Goal: Task Accomplishment & Management: Manage account settings

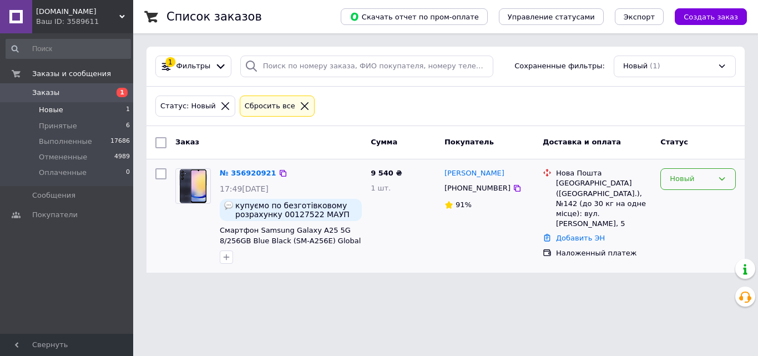
click at [662, 180] on div "Новый" at bounding box center [697, 179] width 75 height 22
click at [667, 195] on li "Принят" at bounding box center [698, 202] width 74 height 21
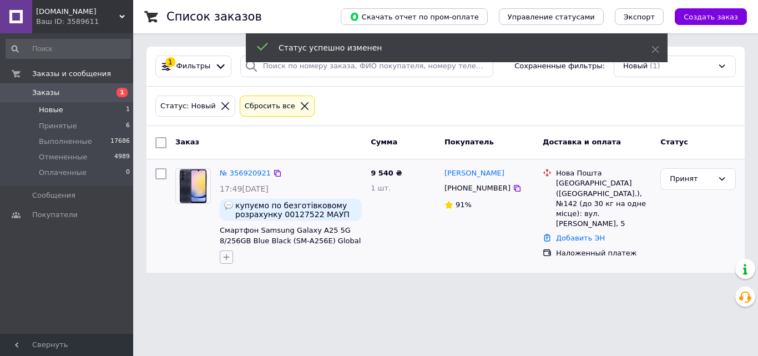
click at [225, 256] on icon "button" at bounding box center [226, 256] width 9 height 9
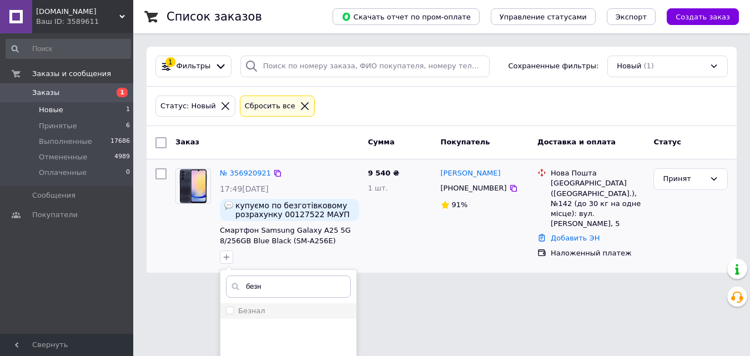
type input "безн"
click at [262, 314] on div "Безнал" at bounding box center [288, 311] width 125 height 10
checkbox input "true"
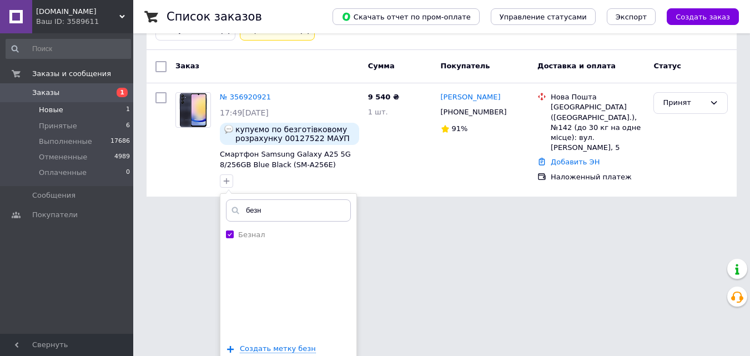
scroll to position [119, 0]
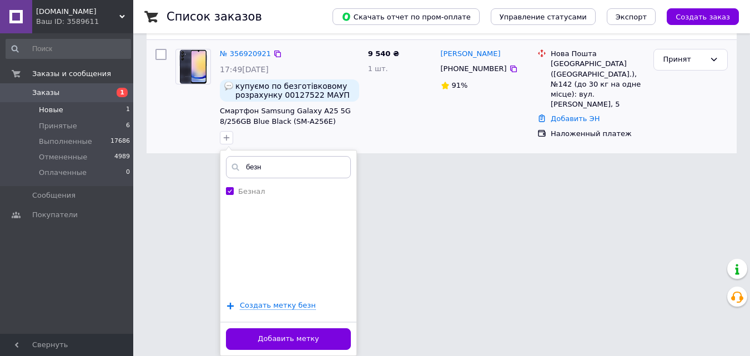
click at [343, 327] on div "Добавить метку" at bounding box center [288, 338] width 136 height 34
click at [341, 332] on button "Добавить метку" at bounding box center [288, 339] width 125 height 22
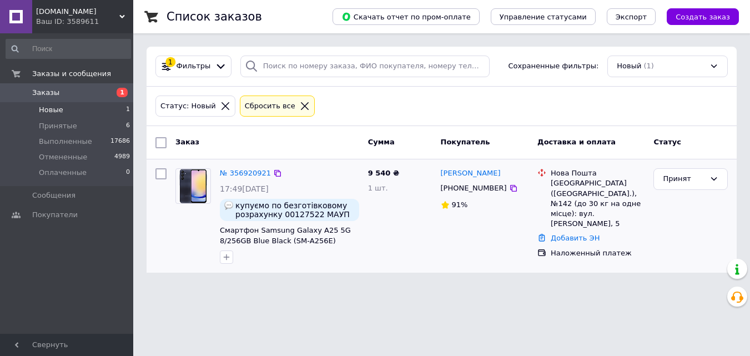
scroll to position [0, 0]
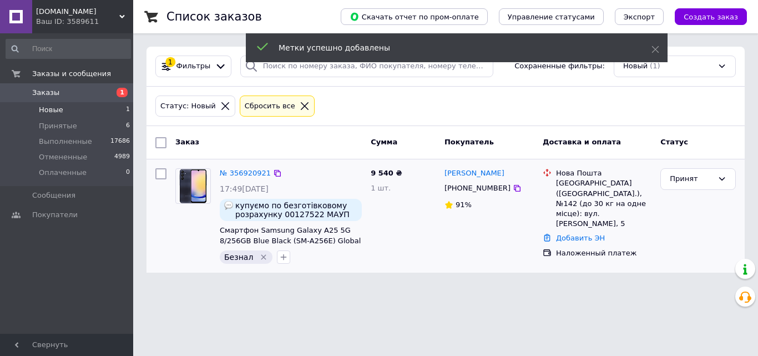
click at [99, 24] on div "Ваш ID: 3589611" at bounding box center [84, 22] width 97 height 10
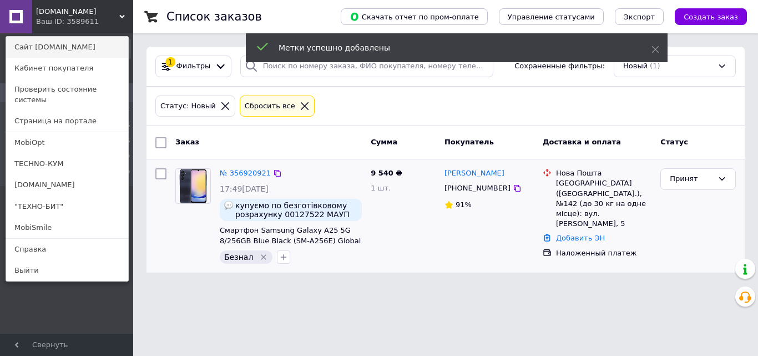
click at [90, 48] on link "Сайт [DOMAIN_NAME]" at bounding box center [67, 47] width 122 height 21
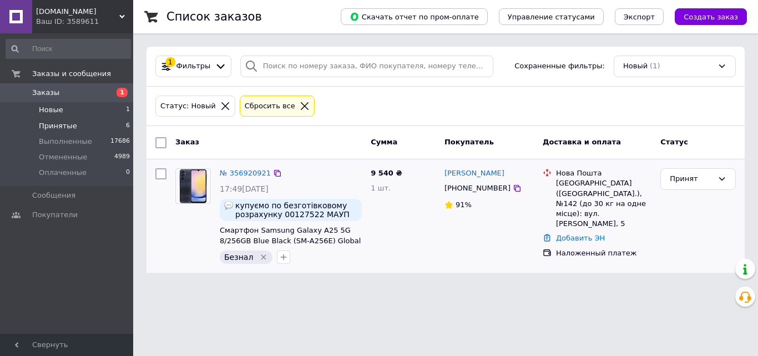
click at [105, 127] on li "Принятые 6" at bounding box center [68, 126] width 137 height 16
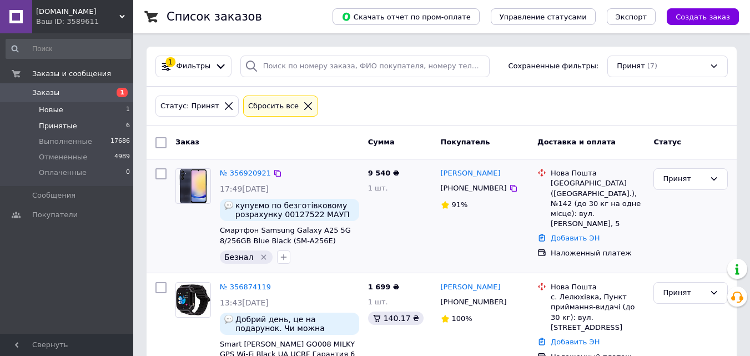
click at [88, 114] on li "Новые 1" at bounding box center [68, 110] width 137 height 16
